Goal: Information Seeking & Learning: Find specific fact

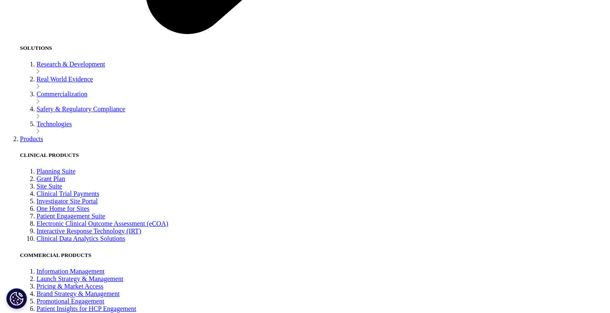
scroll to position [1552, 0]
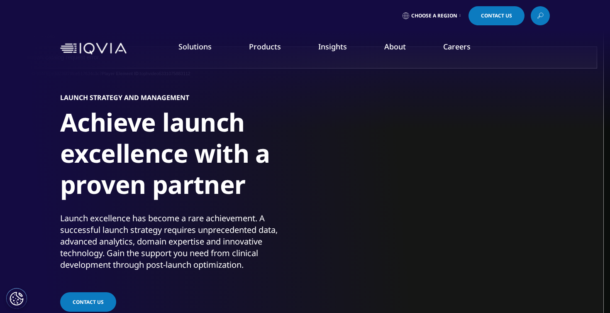
click at [535, 20] on link at bounding box center [540, 15] width 19 height 19
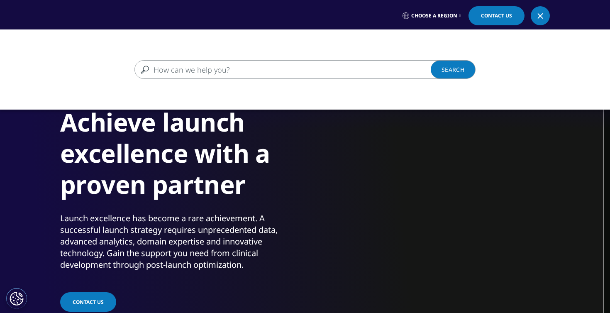
click at [333, 69] on input "Search" at bounding box center [293, 69] width 317 height 19
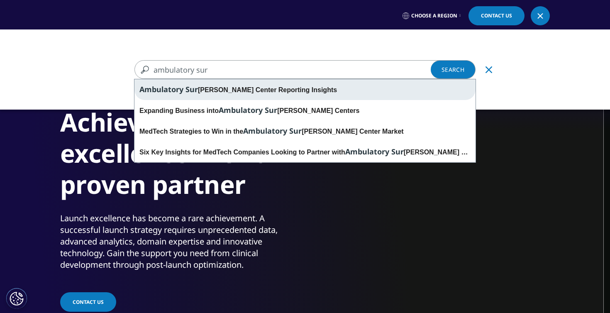
click at [259, 84] on div "Ambulatory Sur gery Center Reporting Insights" at bounding box center [305, 89] width 341 height 21
type input "Ambulatory Surgery Center Reporting Insights"
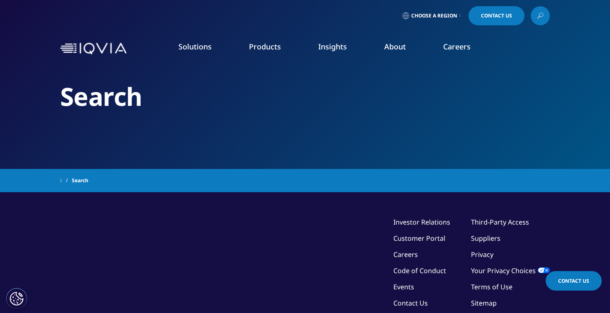
type input "Ambulatory Surgery Center Reporting Insights"
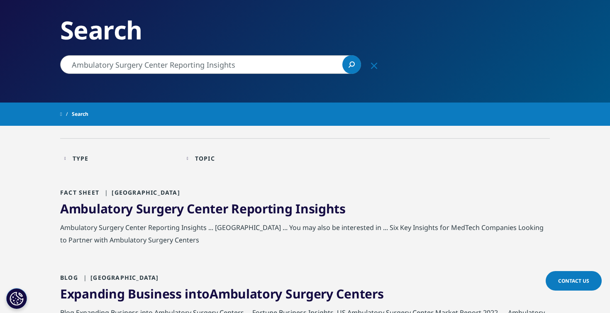
scroll to position [125, 0]
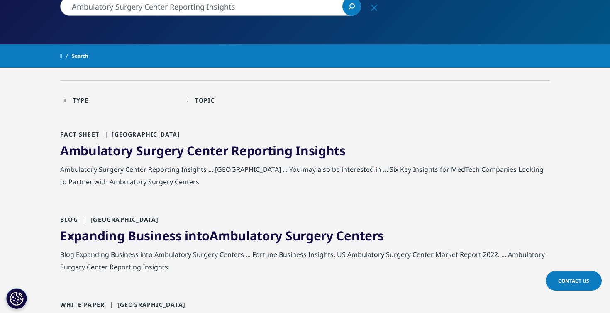
click at [254, 152] on span "Reporting" at bounding box center [261, 150] width 61 height 17
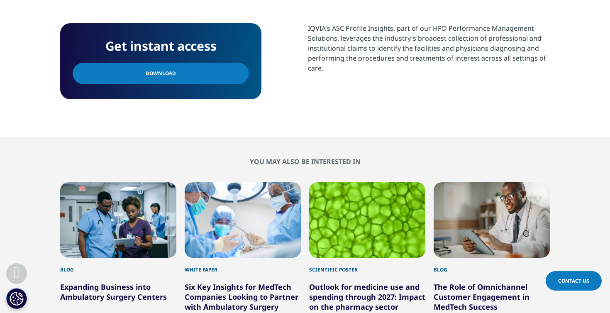
scroll to position [377, 0]
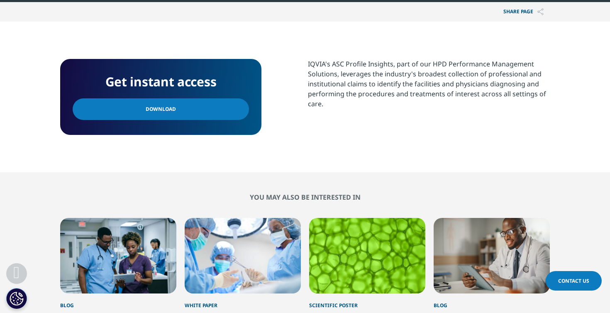
click at [217, 113] on link "Download" at bounding box center [161, 109] width 176 height 22
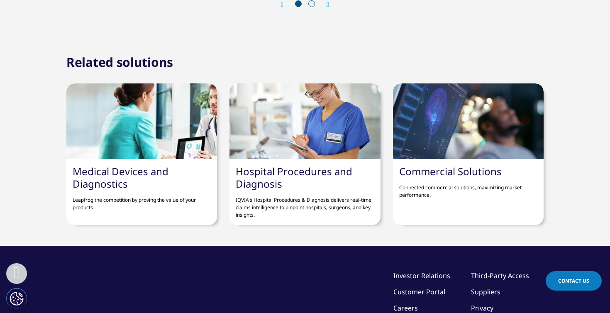
scroll to position [833, 0]
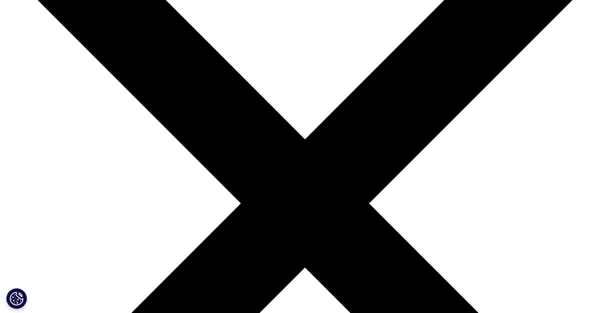
scroll to position [109, 0]
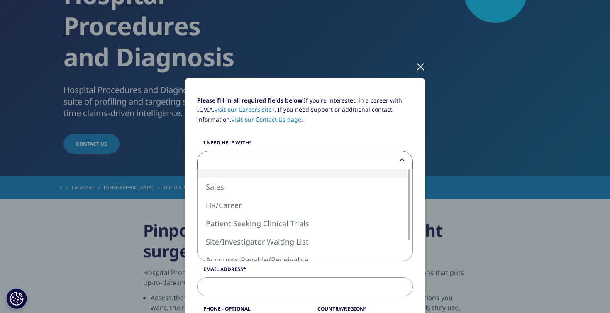
click at [238, 157] on span at bounding box center [305, 160] width 215 height 19
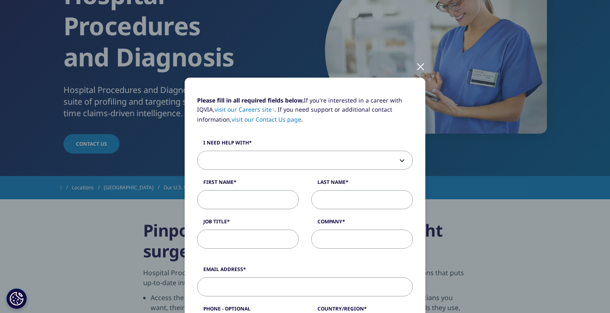
click at [238, 157] on span at bounding box center [305, 160] width 215 height 19
click at [273, 138] on div "Please fill in all required fields below. If you're interested in a career with…" at bounding box center [305, 177] width 228 height 162
click at [423, 69] on div at bounding box center [421, 66] width 10 height 23
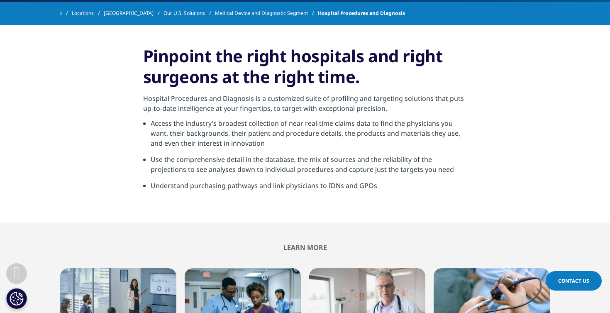
scroll to position [283, 0]
